Goal: Use online tool/utility: Utilize a website feature to perform a specific function

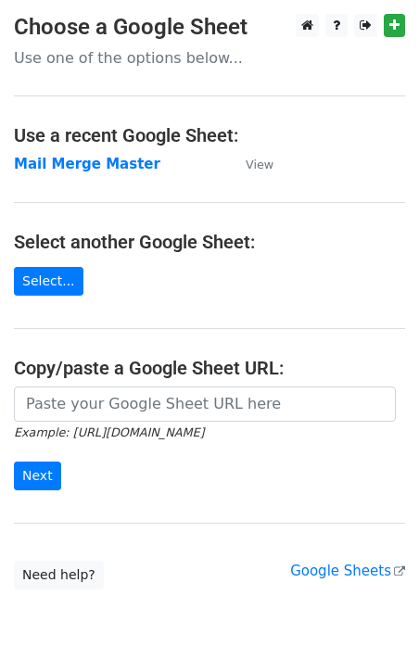
click at [117, 404] on input "url" at bounding box center [205, 403] width 382 height 35
type input "[URL][DOMAIN_NAME]"
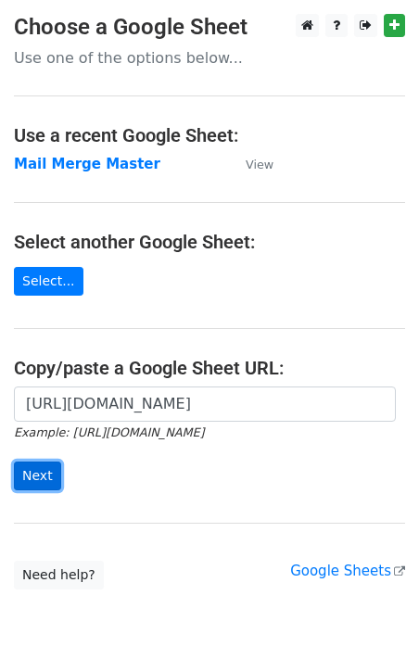
click at [39, 481] on input "Next" at bounding box center [37, 475] width 47 height 29
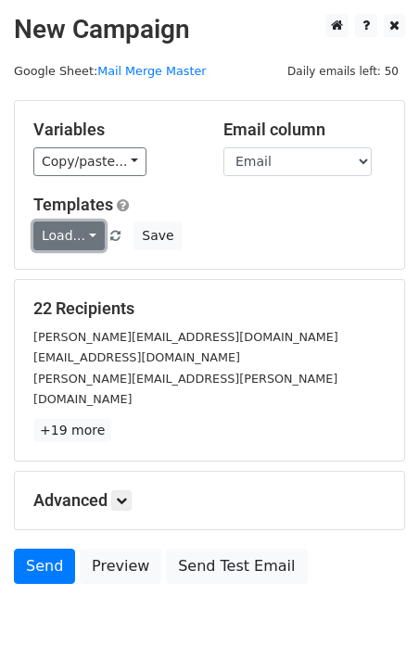
click at [74, 243] on link "Load..." at bounding box center [68, 235] width 71 height 29
click at [84, 284] on link "T1" at bounding box center [107, 276] width 146 height 30
